Goal: Check status

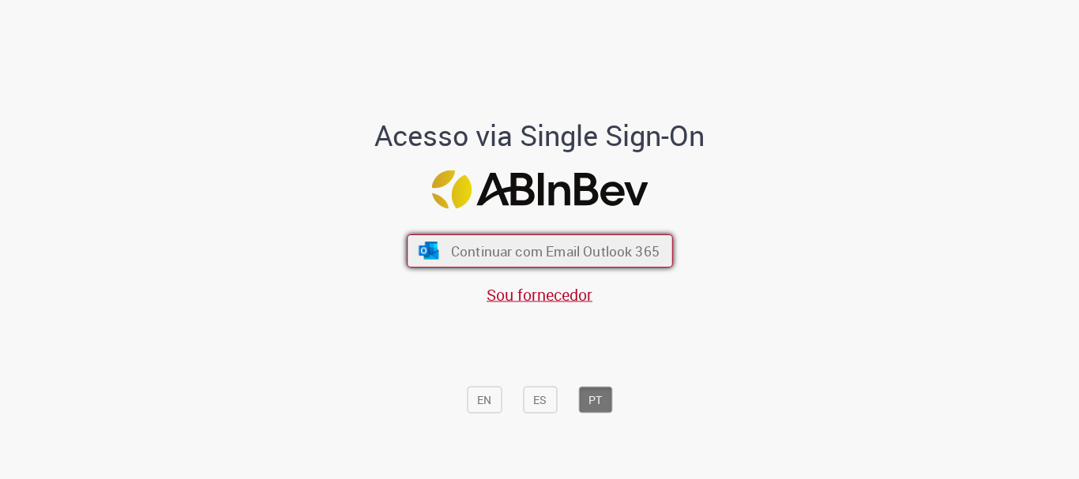
click at [534, 239] on button "Continuar com Email Outlook 365" at bounding box center [540, 251] width 266 height 33
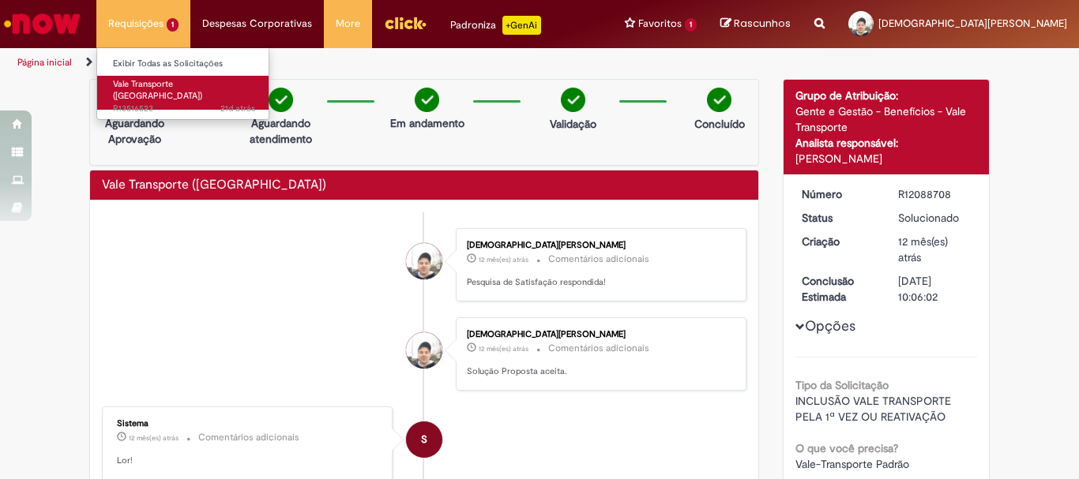
click at [169, 90] on link "Vale Transporte ([GEOGRAPHIC_DATA]) 21d atrás 21 dias atrás R13516523" at bounding box center [184, 93] width 174 height 34
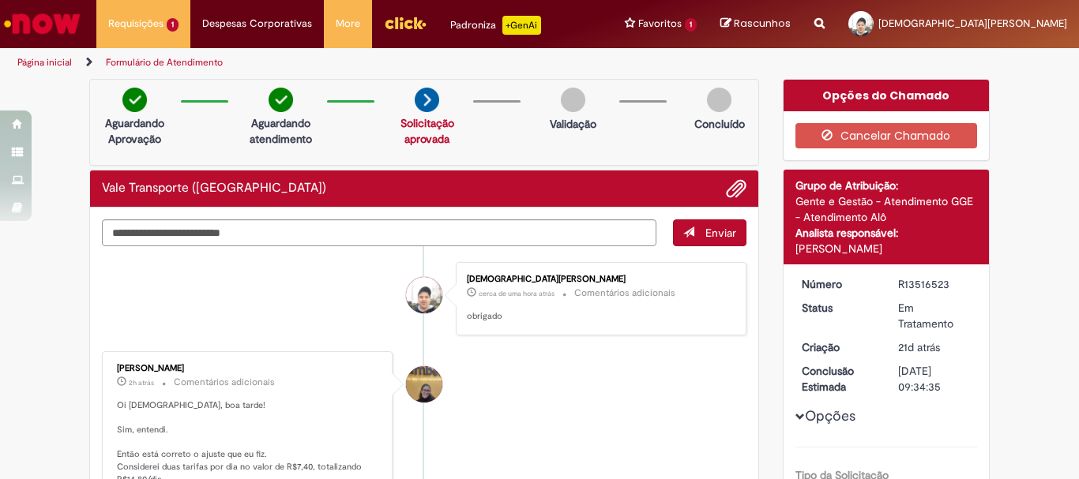
click at [403, 21] on img "Menu Cabeçalho" at bounding box center [405, 23] width 43 height 24
